Goal: Information Seeking & Learning: Check status

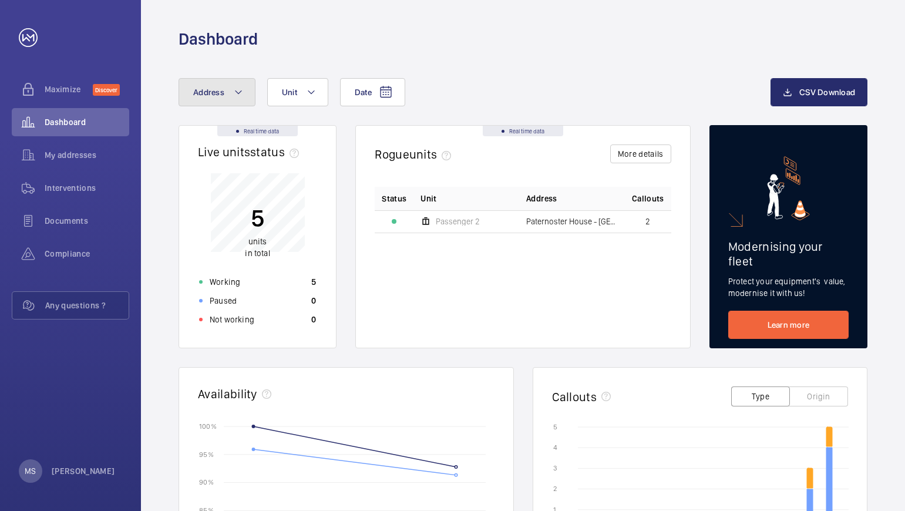
click at [238, 95] on mat-icon at bounding box center [238, 92] width 9 height 14
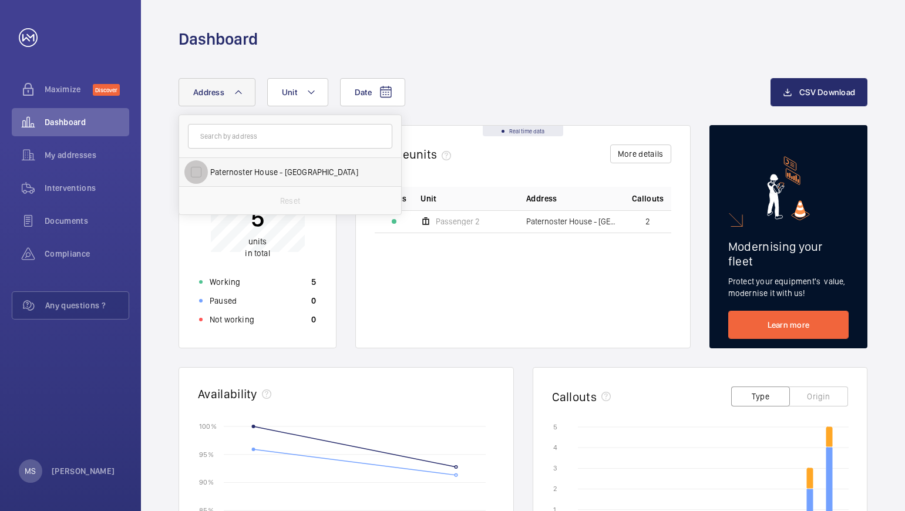
click at [198, 172] on input "Paternoster House - [GEOGRAPHIC_DATA]" at bounding box center [195, 171] width 23 height 23
checkbox input "true"
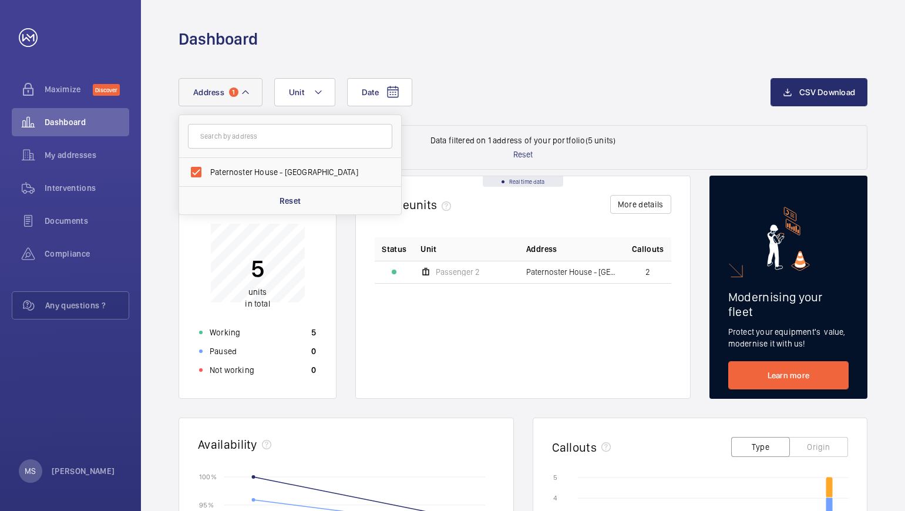
click at [509, 327] on div "Status Unit Address Callouts Passenger [GEOGRAPHIC_DATA] - [GEOGRAPHIC_DATA] 2" at bounding box center [523, 308] width 297 height 142
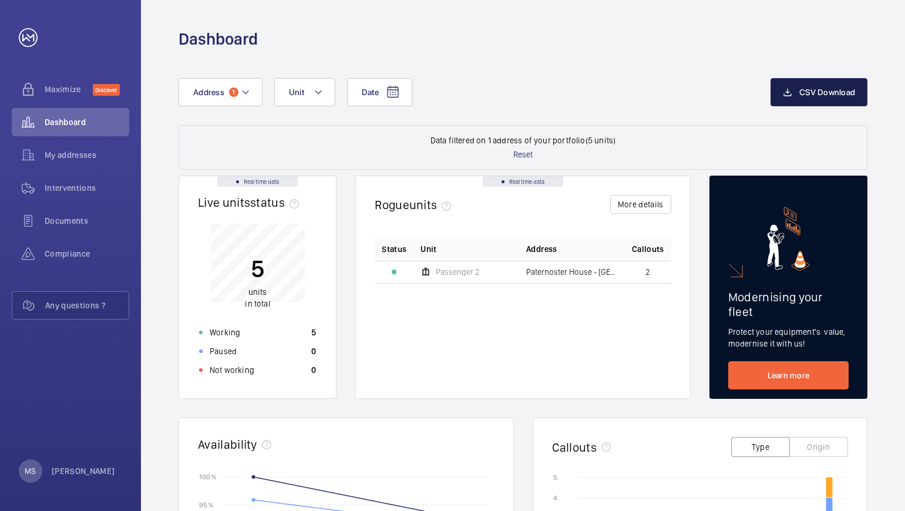
click at [816, 88] on span "CSV Download" at bounding box center [827, 92] width 56 height 9
click at [317, 92] on mat-icon at bounding box center [318, 92] width 9 height 14
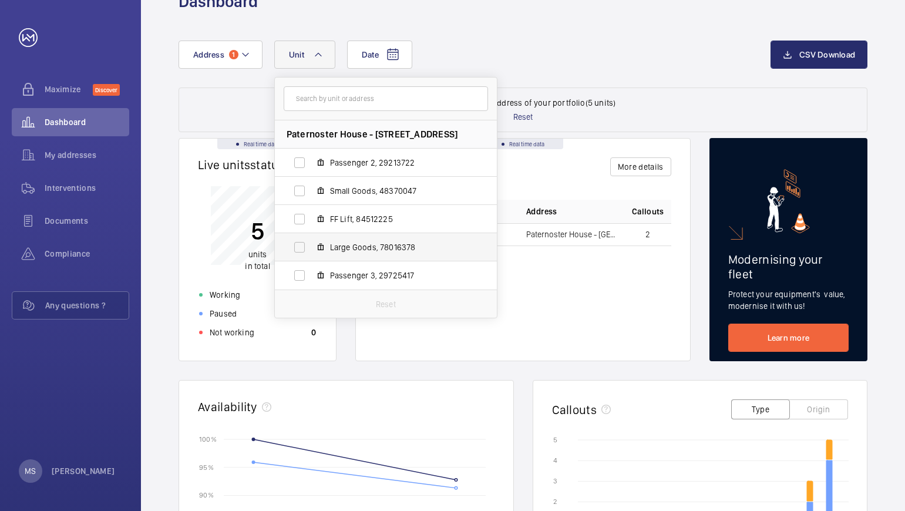
scroll to position [59, 0]
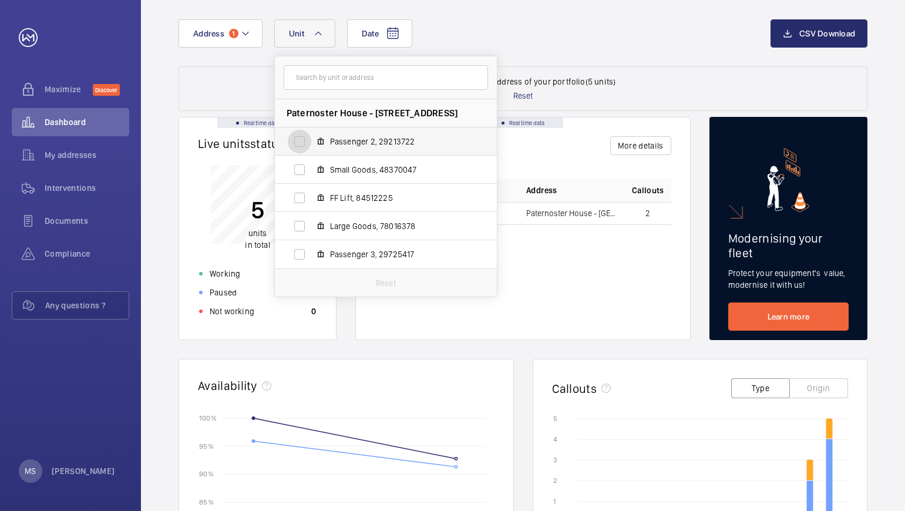
click at [296, 142] on input "Passenger 2, 29213722" at bounding box center [299, 141] width 23 height 23
checkbox input "true"
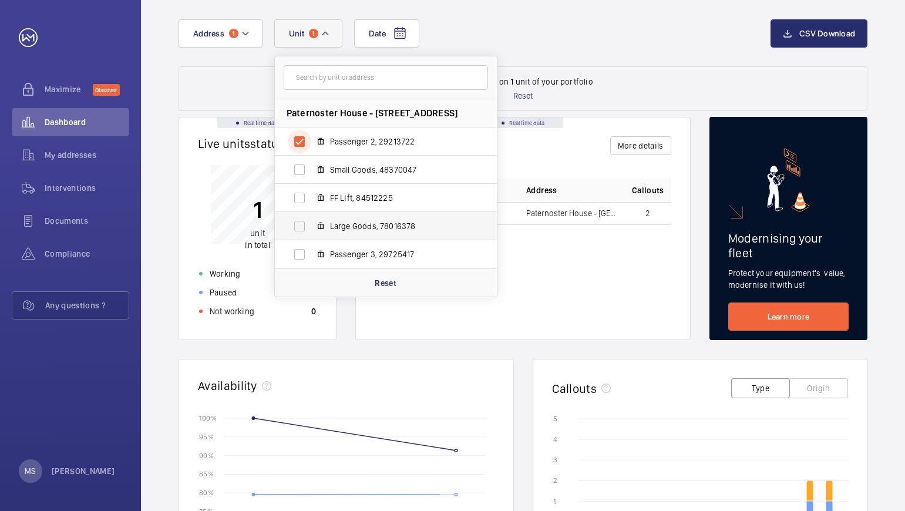
scroll to position [117, 0]
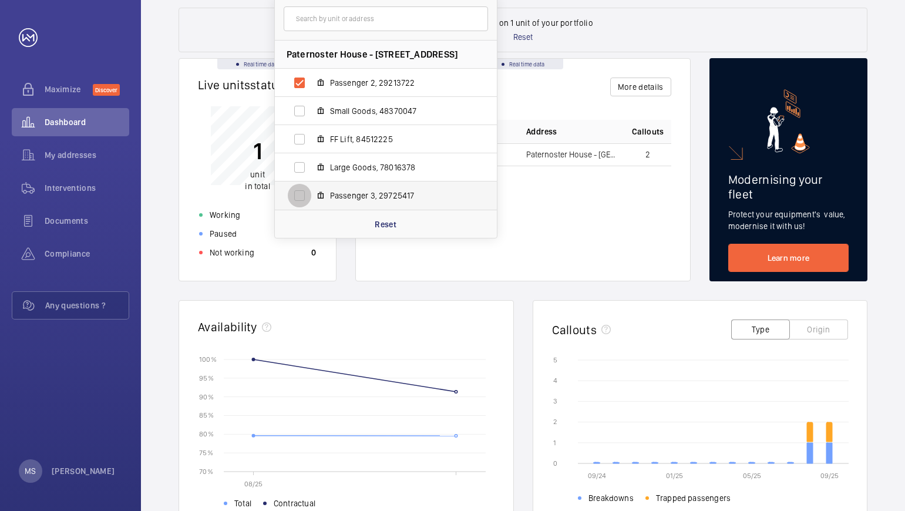
click at [298, 199] on input "Passenger 3, 29725417" at bounding box center [299, 195] width 23 height 23
checkbox input "true"
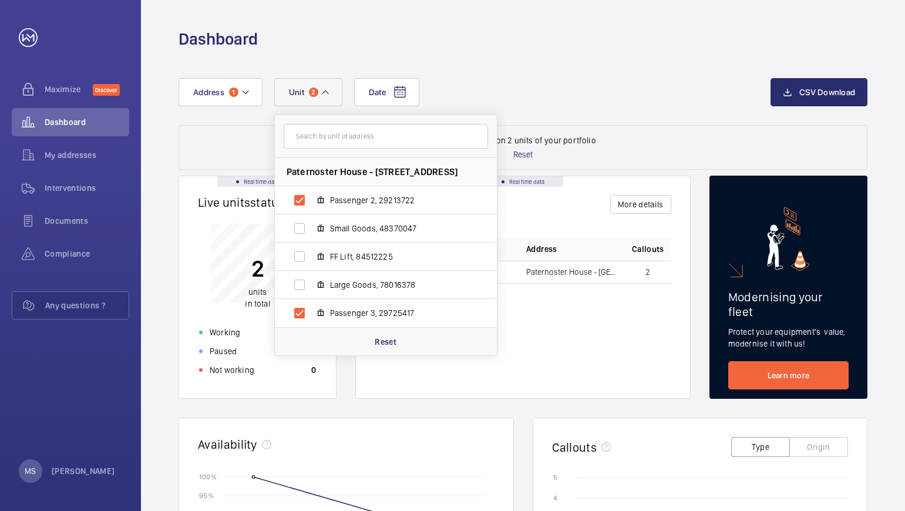
click at [563, 332] on div "Status Unit Address Callouts Passenger [GEOGRAPHIC_DATA] - [GEOGRAPHIC_DATA] 2" at bounding box center [523, 308] width 297 height 142
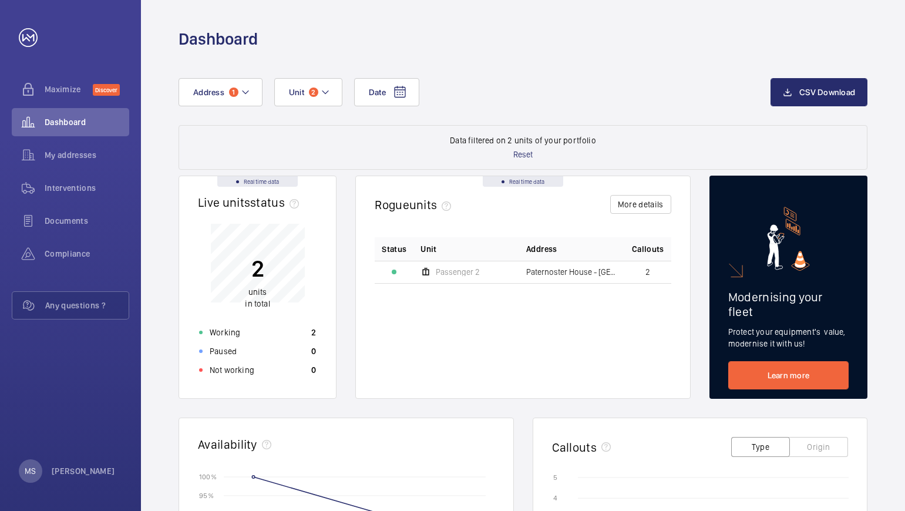
click at [471, 270] on span "Passenger 2" at bounding box center [458, 272] width 44 height 8
drag, startPoint x: 542, startPoint y: 267, endPoint x: 590, endPoint y: 268, distance: 47.6
click at [543, 267] on td "Paternoster House - [GEOGRAPHIC_DATA]" at bounding box center [572, 272] width 106 height 22
click at [650, 273] on span "2" at bounding box center [648, 272] width 5 height 8
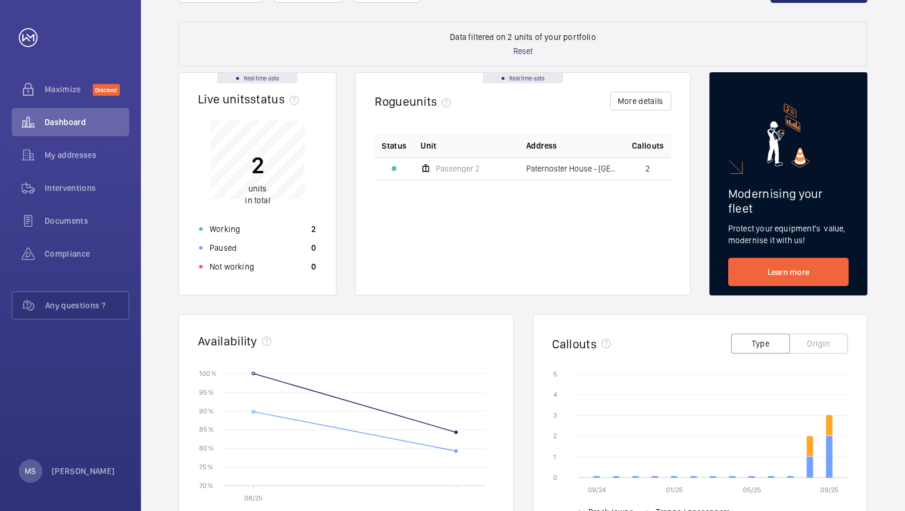
scroll to position [117, 0]
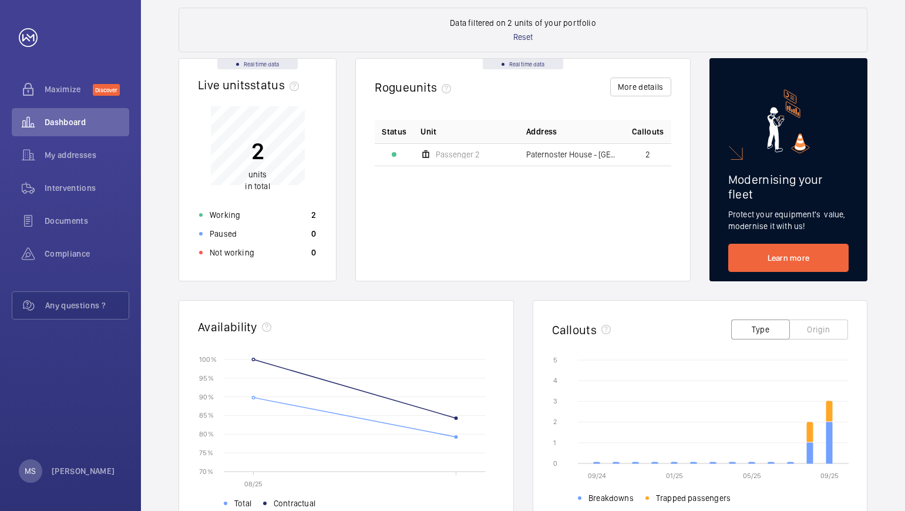
click at [260, 167] on div "2 units in total" at bounding box center [257, 159] width 25 height 68
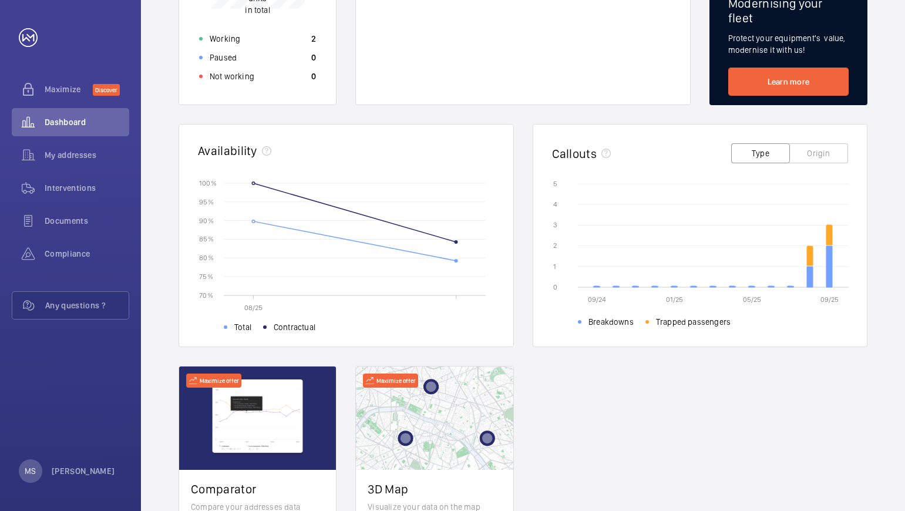
scroll to position [352, 0]
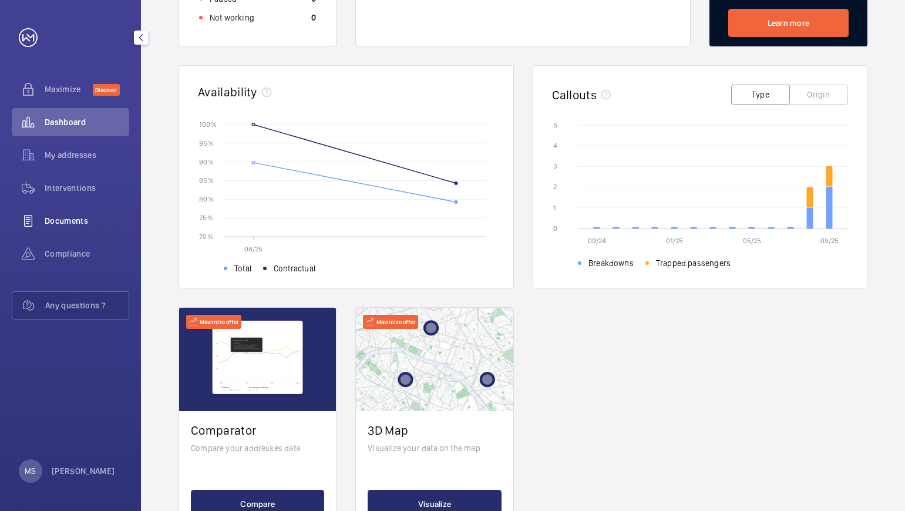
click at [61, 220] on span "Documents" at bounding box center [87, 221] width 85 height 12
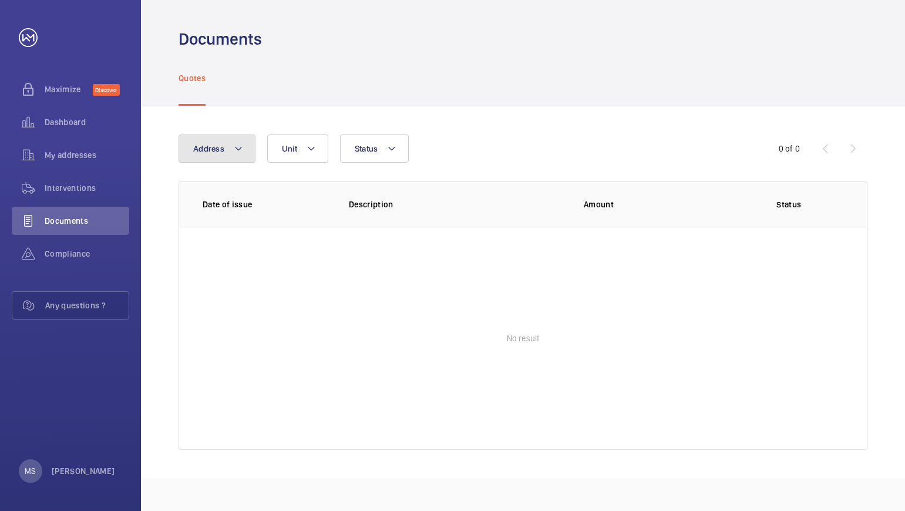
click at [240, 151] on mat-icon at bounding box center [238, 149] width 9 height 14
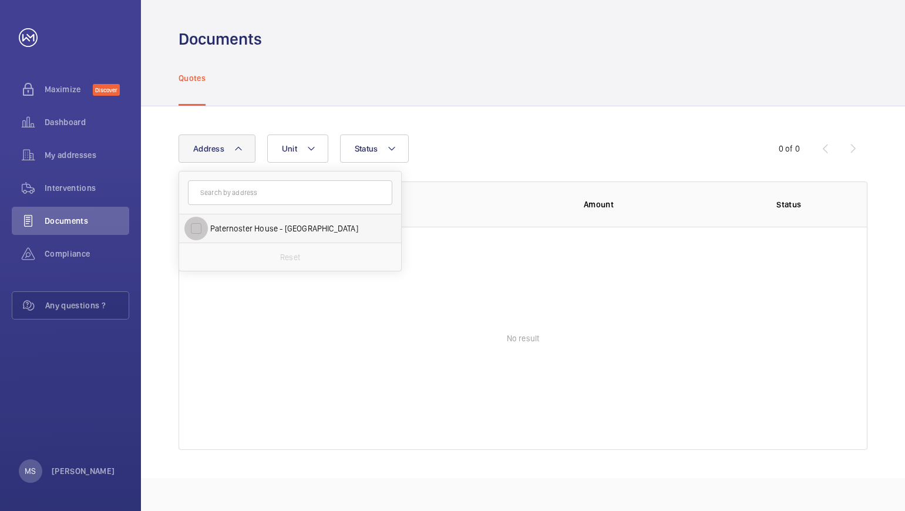
click at [190, 228] on input "Paternoster House - [GEOGRAPHIC_DATA]" at bounding box center [195, 228] width 23 height 23
checkbox input "true"
click at [464, 275] on wm-front-table-empty-state "No result" at bounding box center [523, 338] width 688 height 223
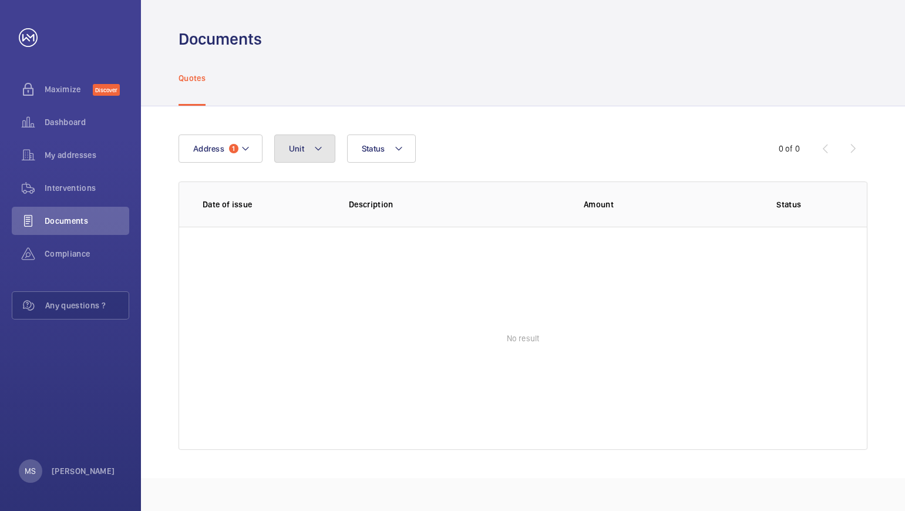
click at [314, 144] on mat-icon at bounding box center [318, 149] width 9 height 14
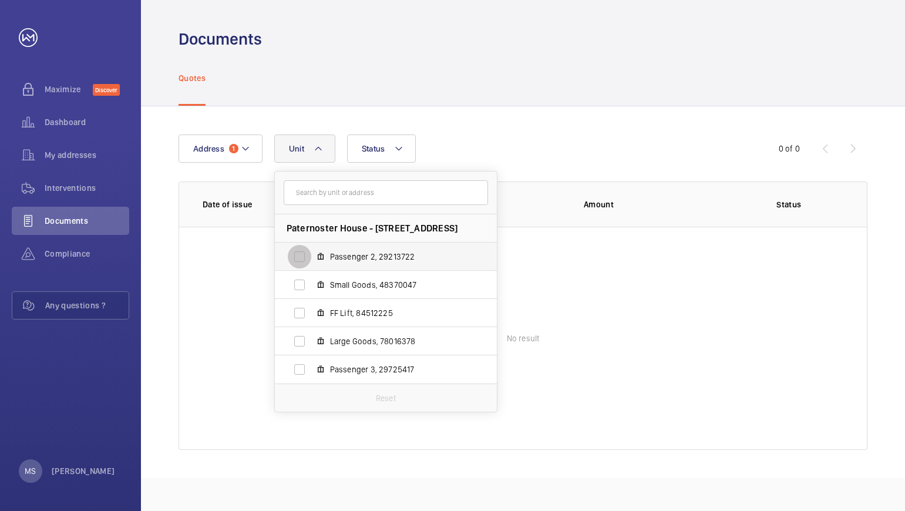
click at [301, 257] on input "Passenger 2, 29213722" at bounding box center [299, 256] width 23 height 23
checkbox input "true"
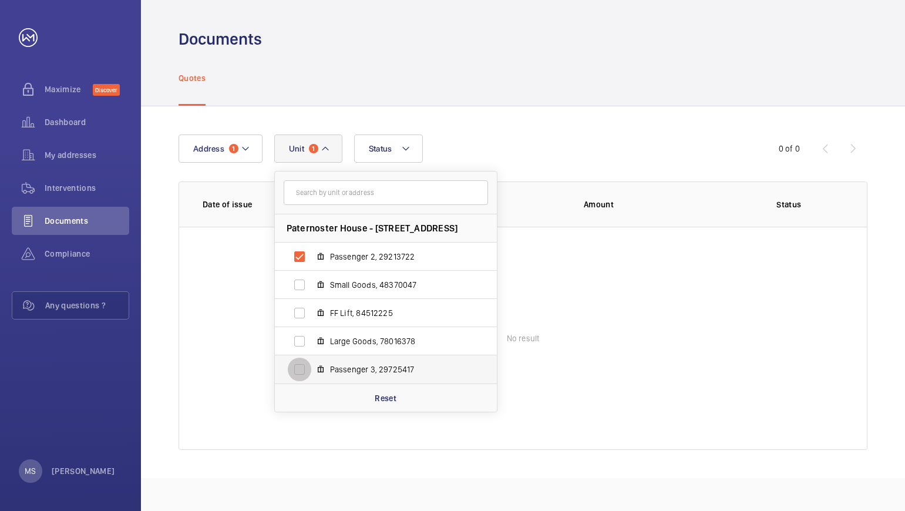
click at [295, 372] on input "Passenger 3, 29725417" at bounding box center [299, 369] width 23 height 23
checkbox input "true"
click at [303, 342] on input "Large Goods, 78016378" at bounding box center [299, 341] width 23 height 23
checkbox input "true"
click at [613, 354] on wm-front-table-empty-state "No result" at bounding box center [523, 338] width 688 height 223
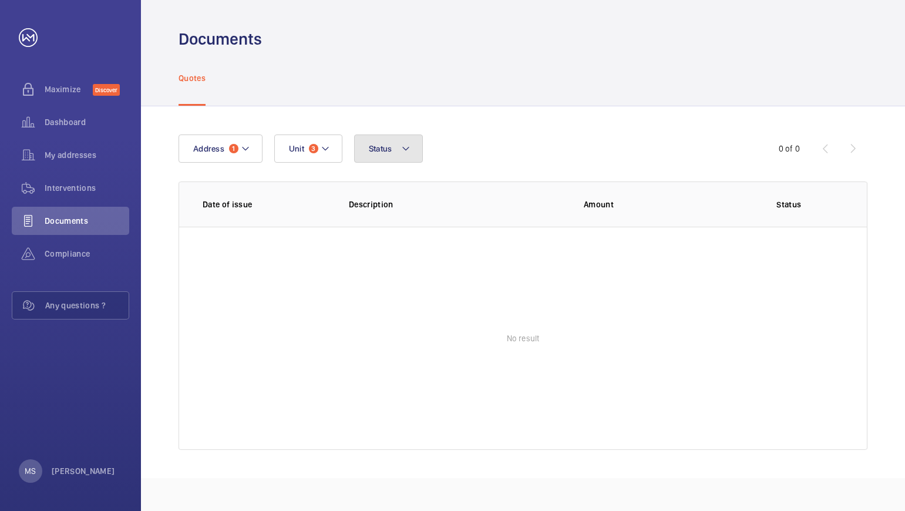
click at [405, 145] on mat-icon at bounding box center [405, 149] width 9 height 14
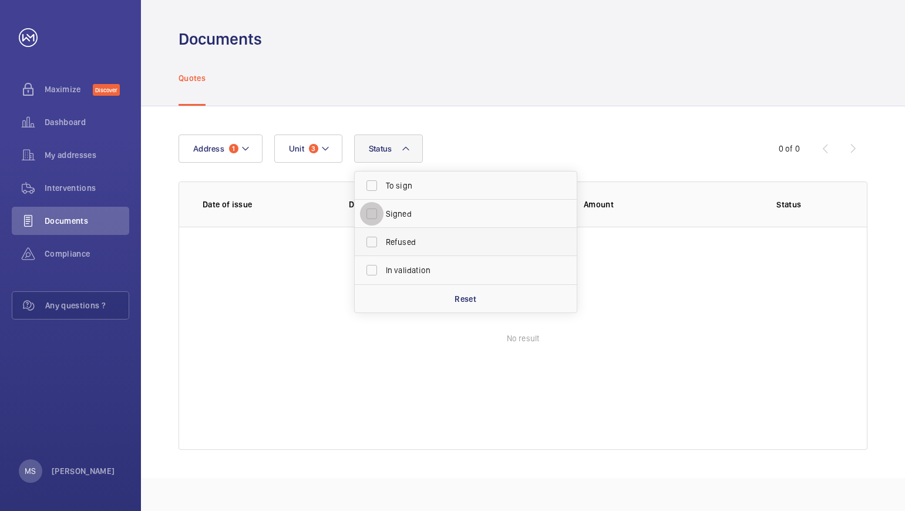
drag, startPoint x: 368, startPoint y: 214, endPoint x: 409, endPoint y: 245, distance: 51.6
click at [372, 216] on input "Signed" at bounding box center [371, 213] width 23 height 23
checkbox input "true"
click at [670, 280] on wm-front-table-empty-state "No result" at bounding box center [523, 338] width 688 height 223
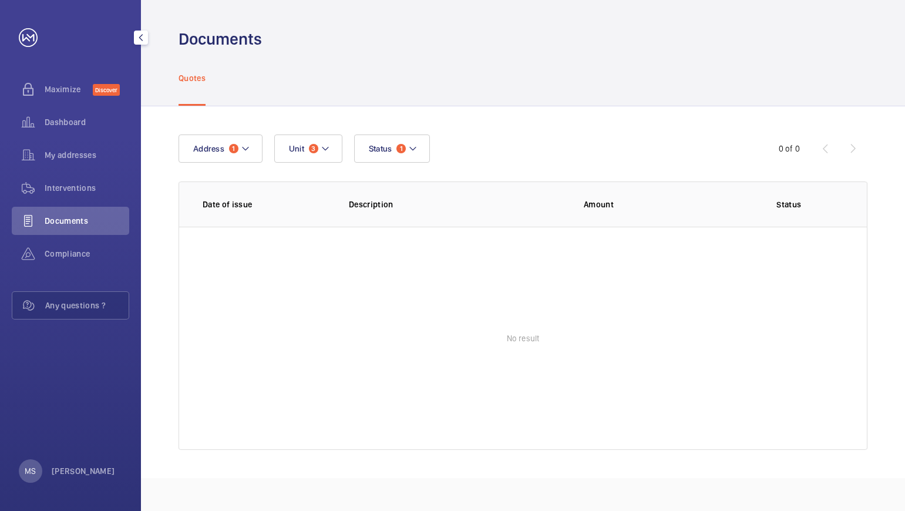
click at [76, 220] on span "Documents" at bounding box center [87, 221] width 85 height 12
click at [73, 256] on span "Compliance" at bounding box center [87, 254] width 85 height 12
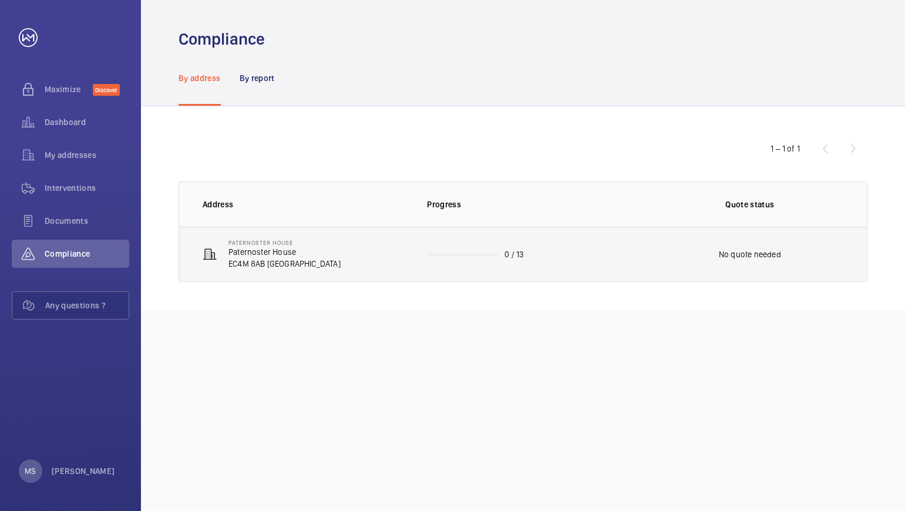
click at [253, 251] on p "Paternoster House" at bounding box center [284, 252] width 112 height 12
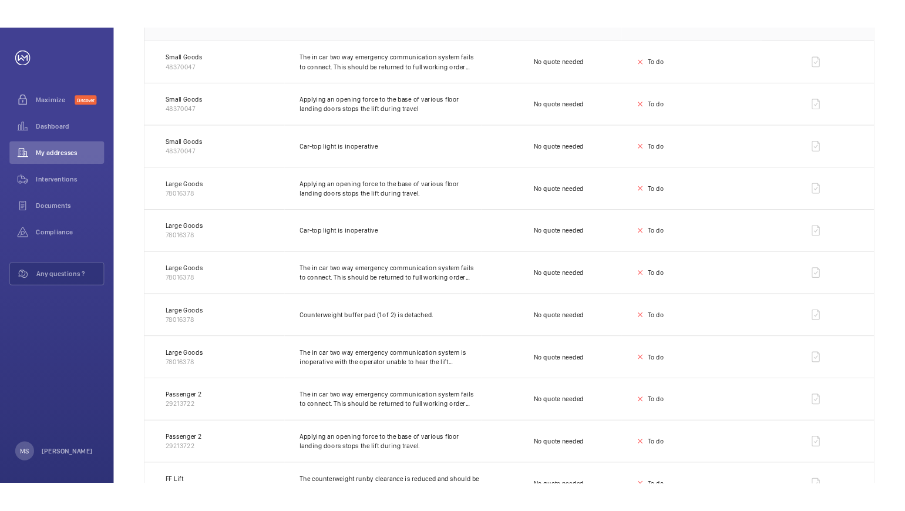
scroll to position [235, 0]
